Goal: Task Accomplishment & Management: Complete application form

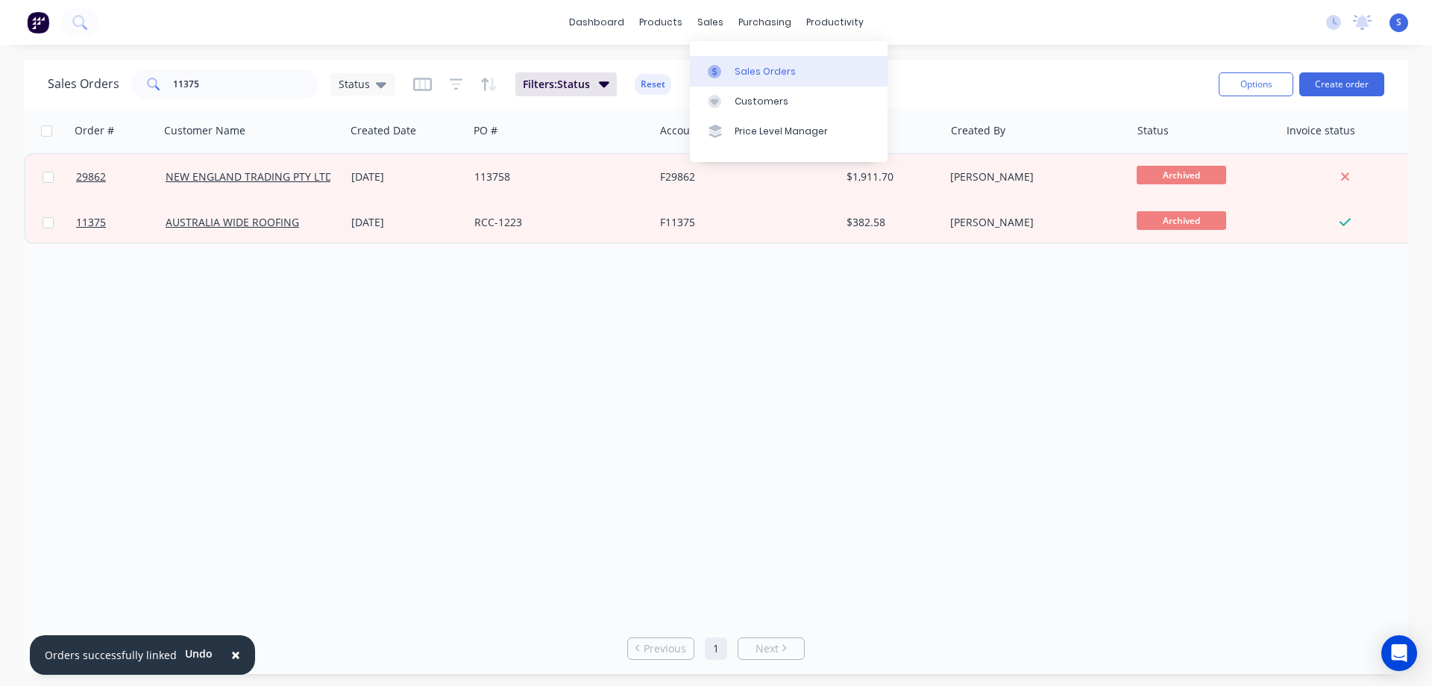
click at [749, 65] on div "Sales Orders" at bounding box center [765, 71] width 61 height 13
click at [240, 85] on input "11375" at bounding box center [245, 84] width 145 height 30
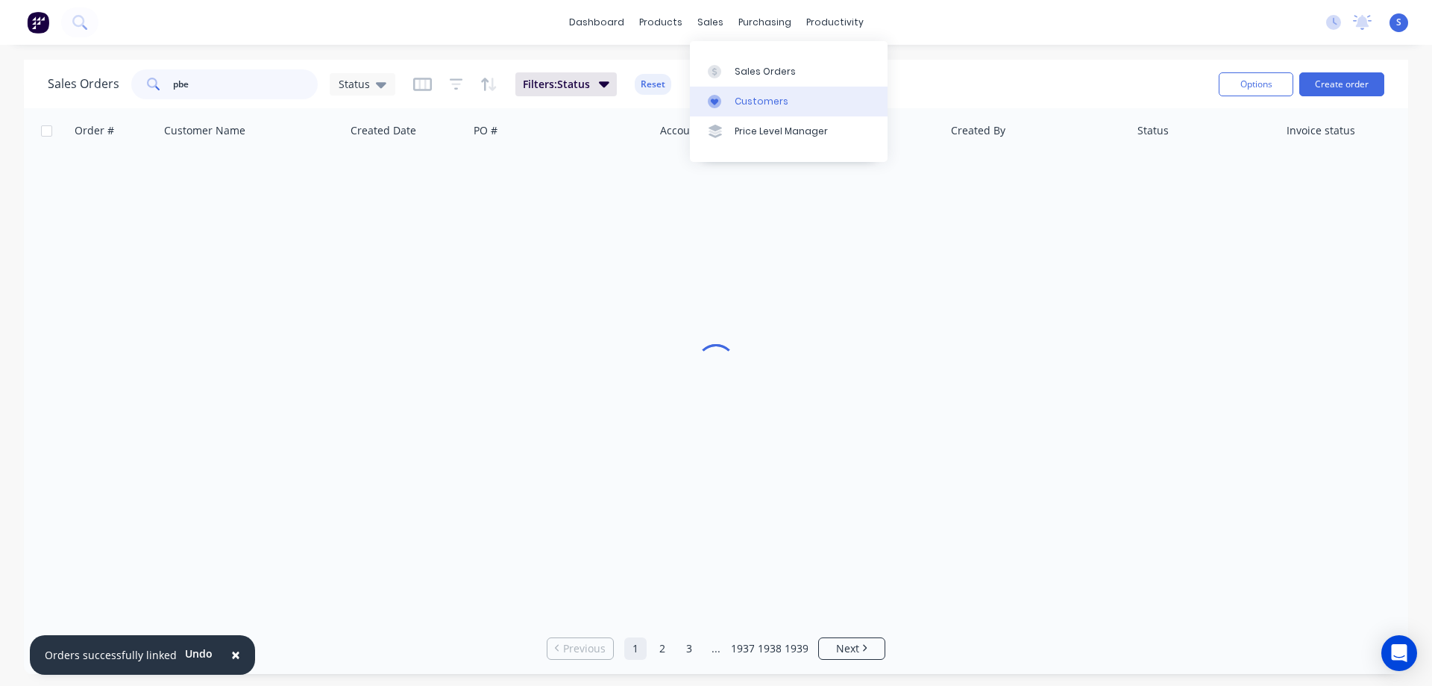
type input "pbe"
click at [769, 109] on link "Customers" at bounding box center [789, 102] width 198 height 30
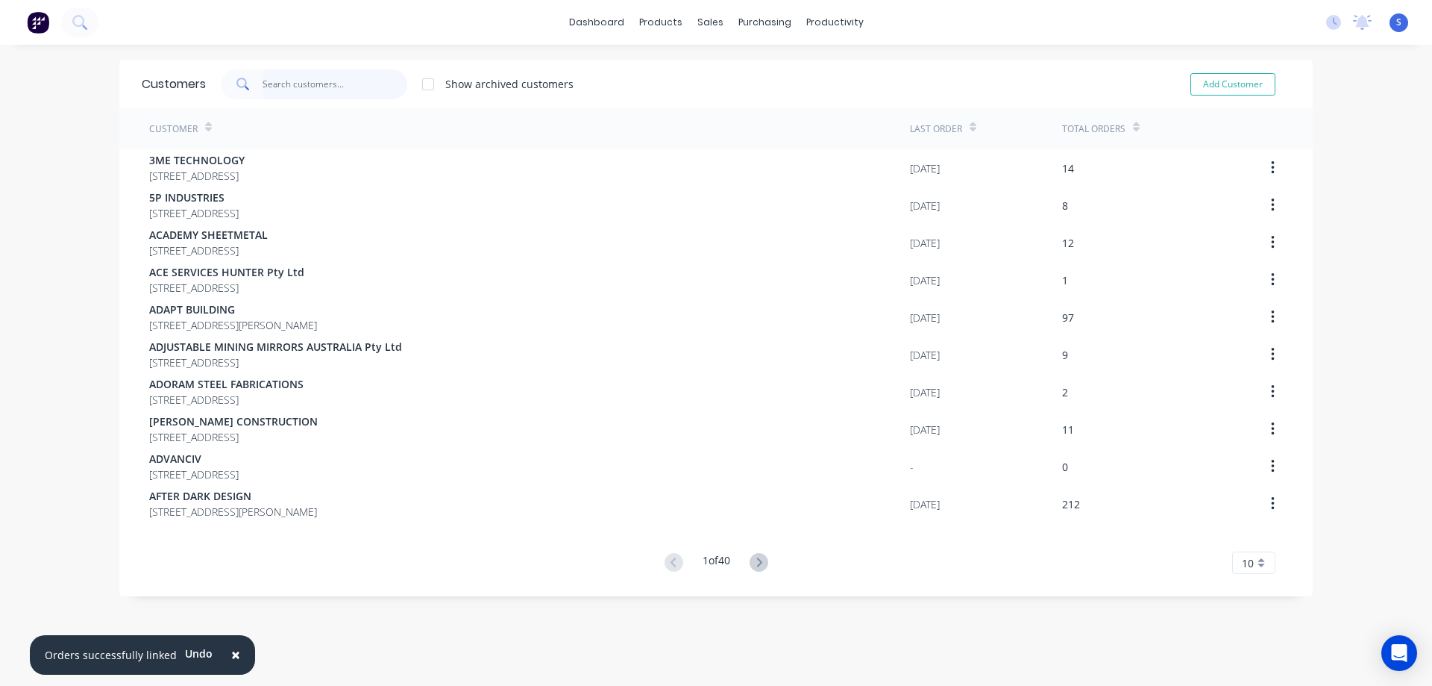
click at [324, 81] on input "text" at bounding box center [335, 84] width 145 height 30
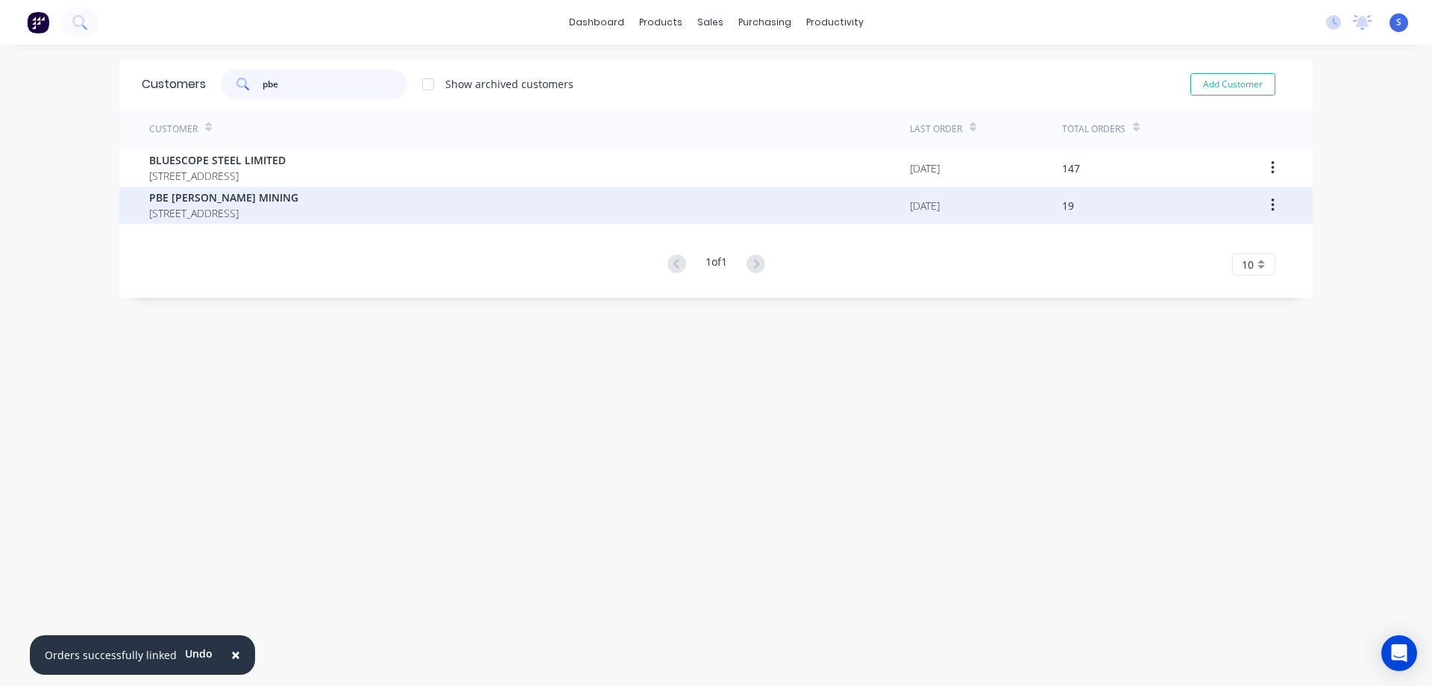
type input "pbe"
click at [791, 206] on div "PBE [PERSON_NAME] MINING [STREET_ADDRESS]" at bounding box center [529, 204] width 761 height 37
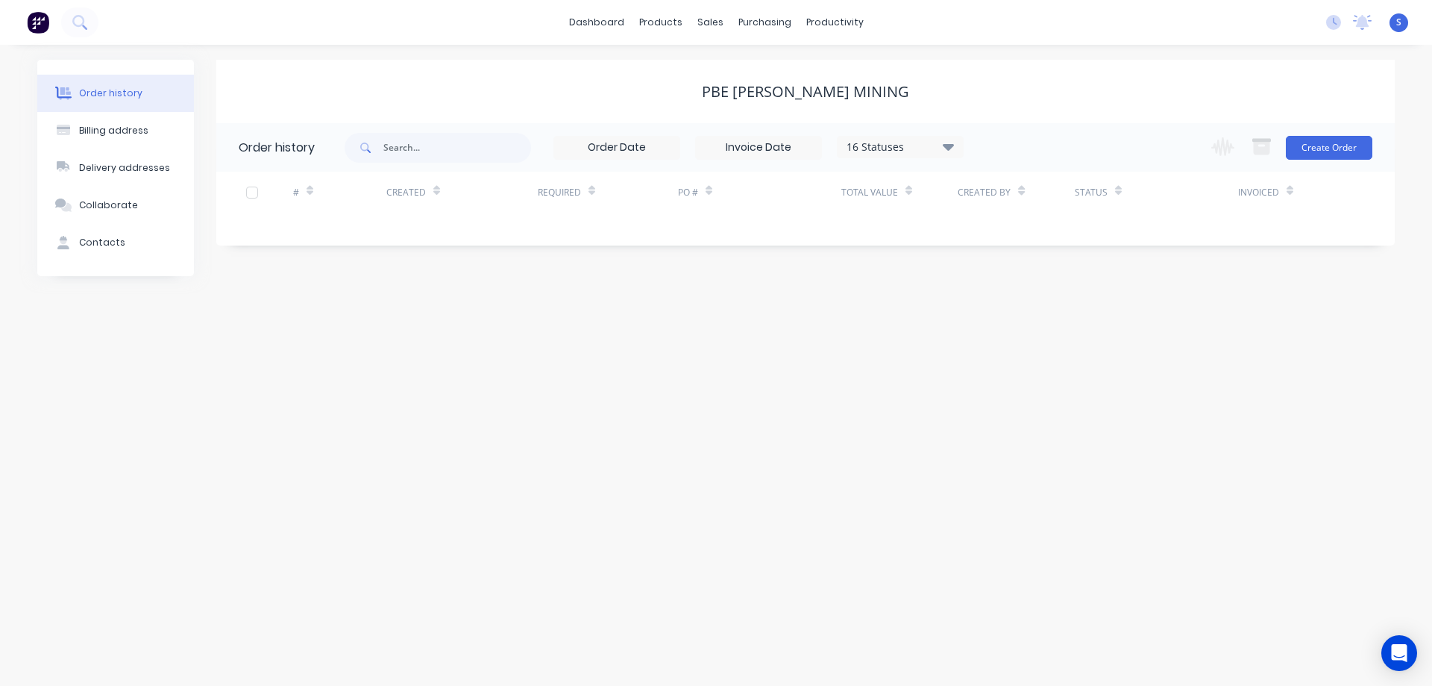
click at [918, 148] on div "16 Statuses" at bounding box center [900, 147] width 125 height 16
click at [1023, 348] on label at bounding box center [1023, 348] width 0 height 0
click at [1023, 360] on input "checkbox" at bounding box center [1029, 355] width 12 height 14
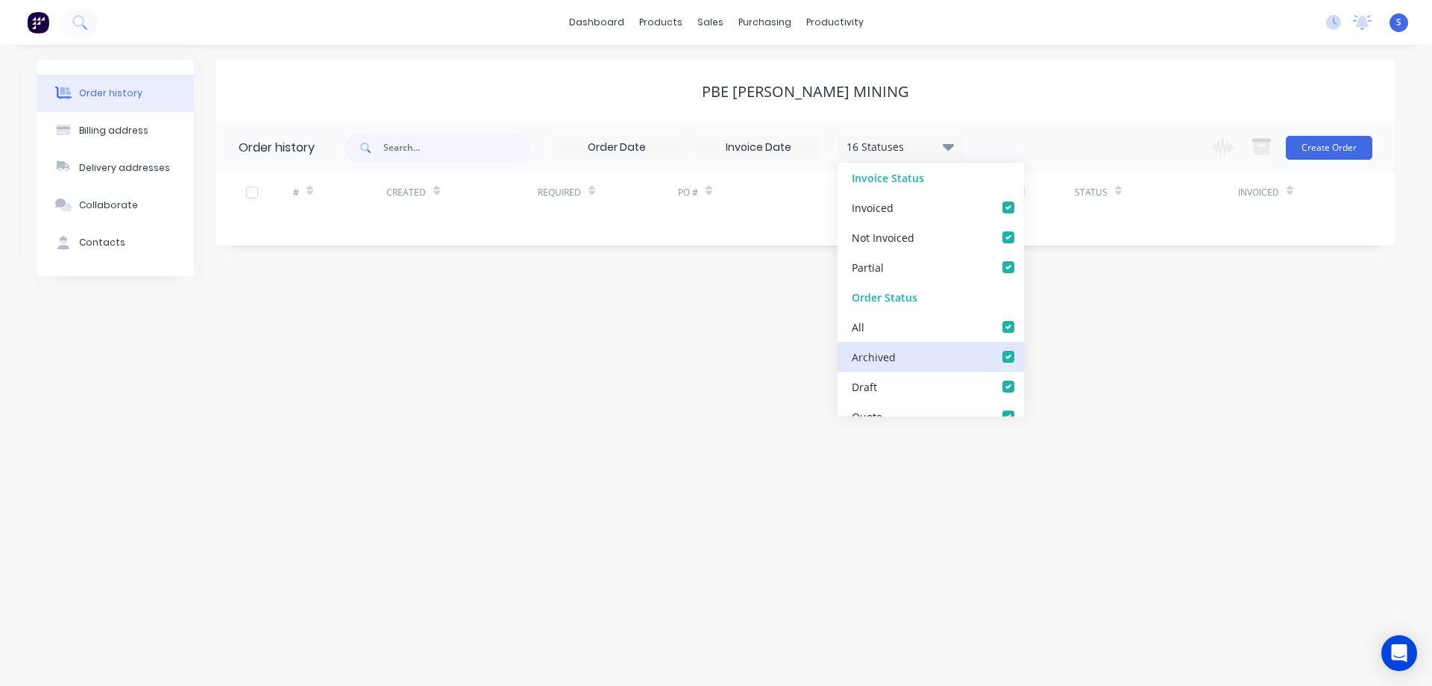
checkbox input "true"
click at [1121, 89] on div "PBE [PERSON_NAME] MINING" at bounding box center [805, 92] width 1179 height 18
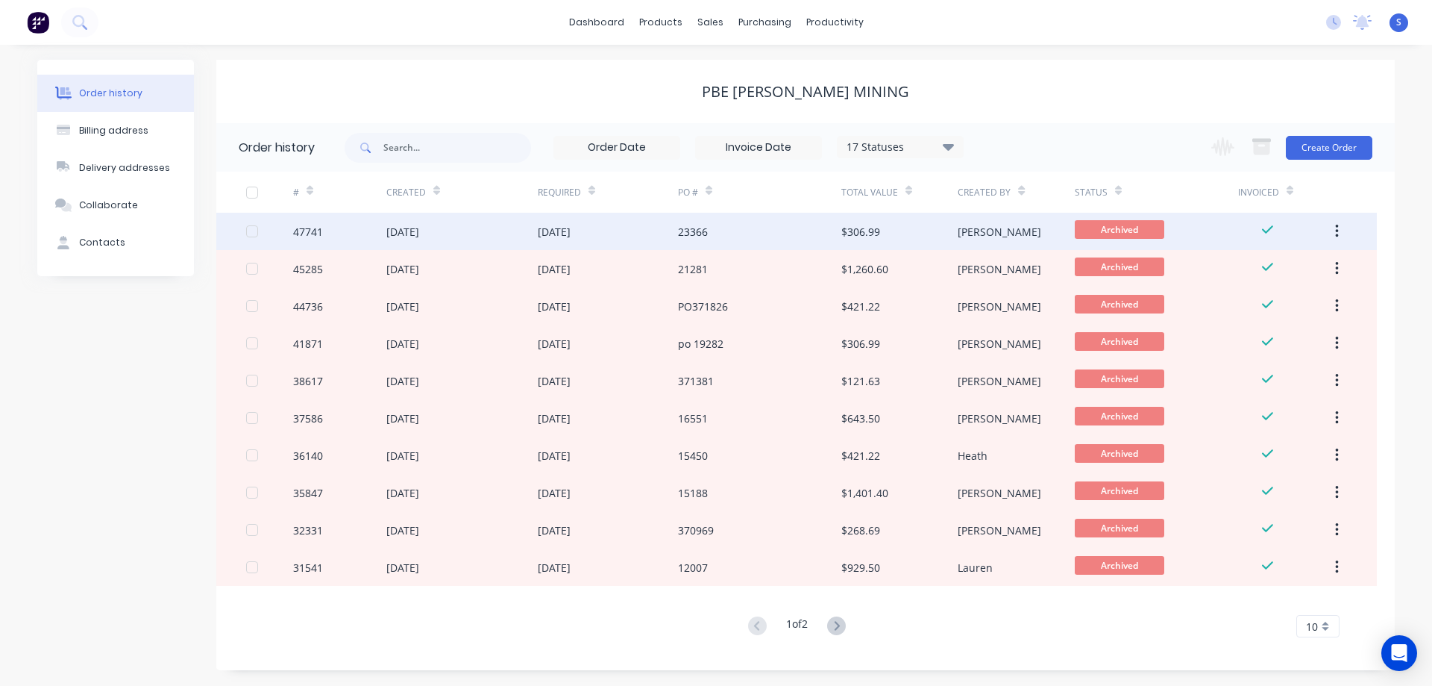
click at [815, 232] on div "23366" at bounding box center [759, 231] width 163 height 37
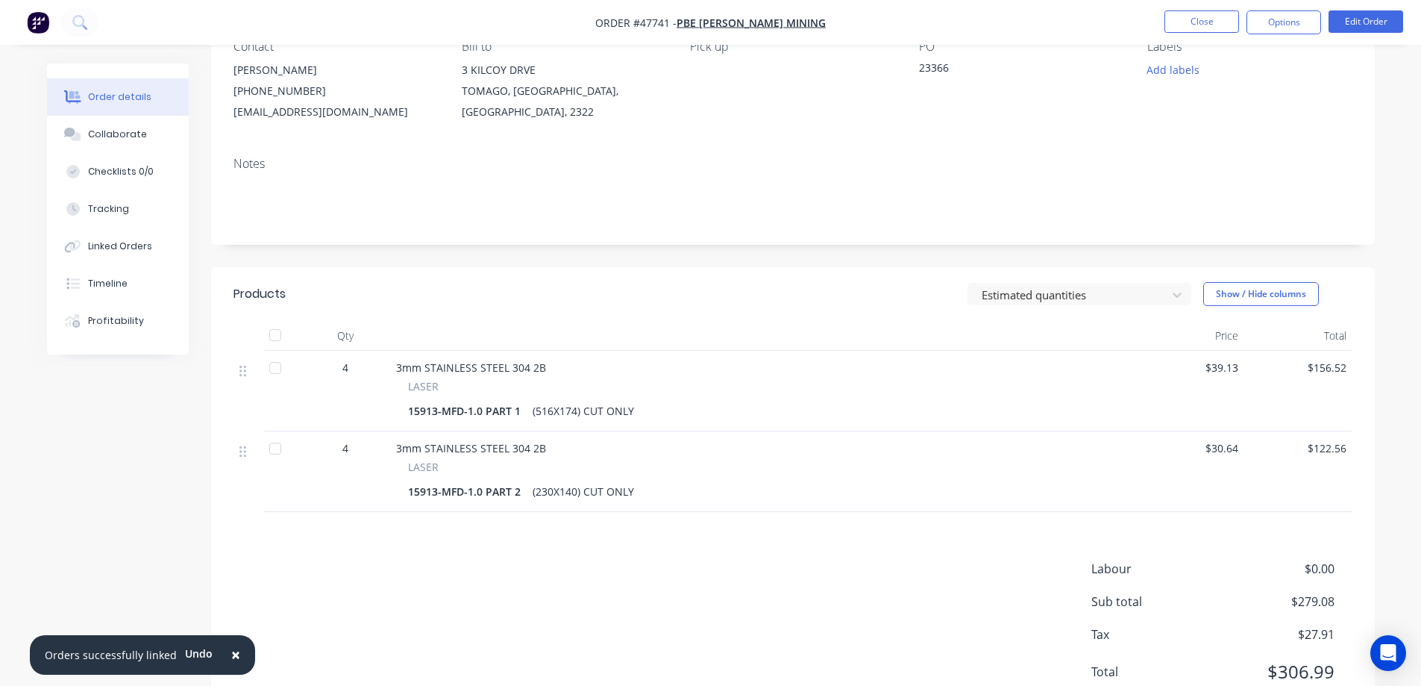
scroll to position [149, 0]
click at [1223, 367] on span "$39.13" at bounding box center [1190, 366] width 96 height 16
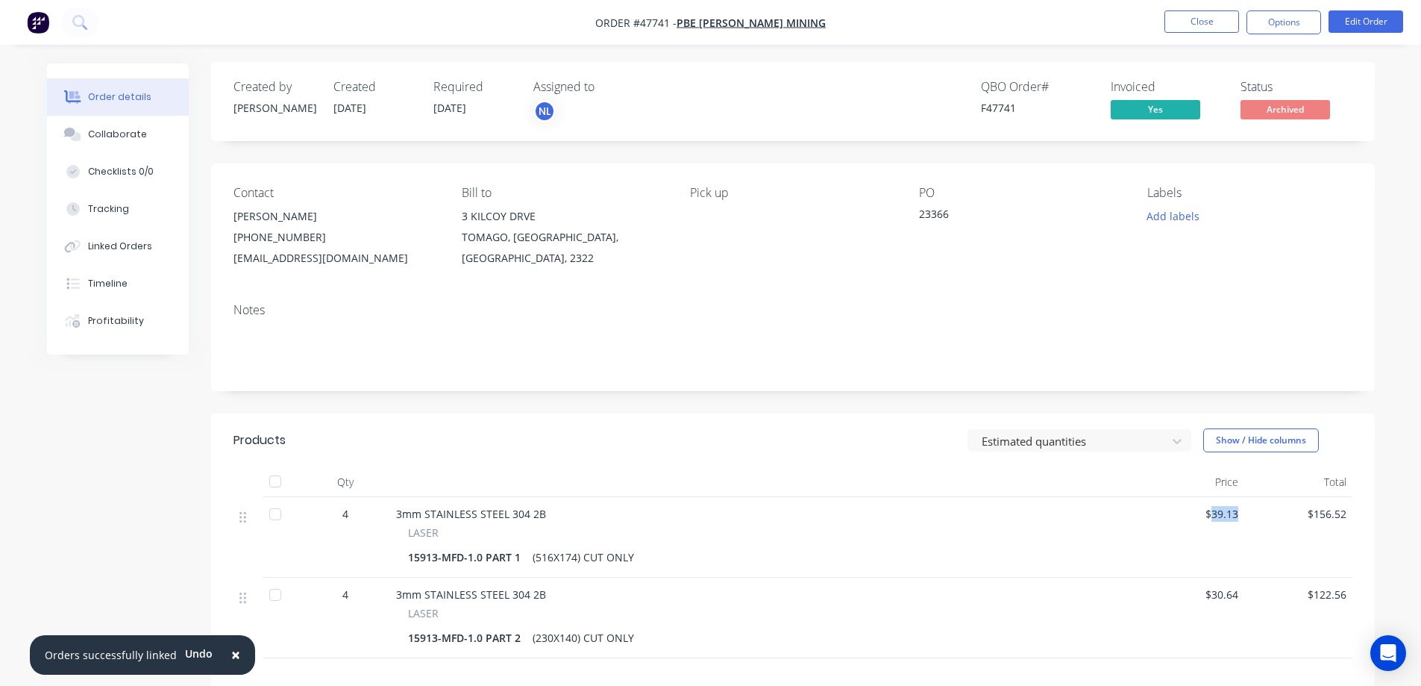
scroll to position [0, 0]
click at [1279, 15] on button "Options" at bounding box center [1284, 22] width 75 height 24
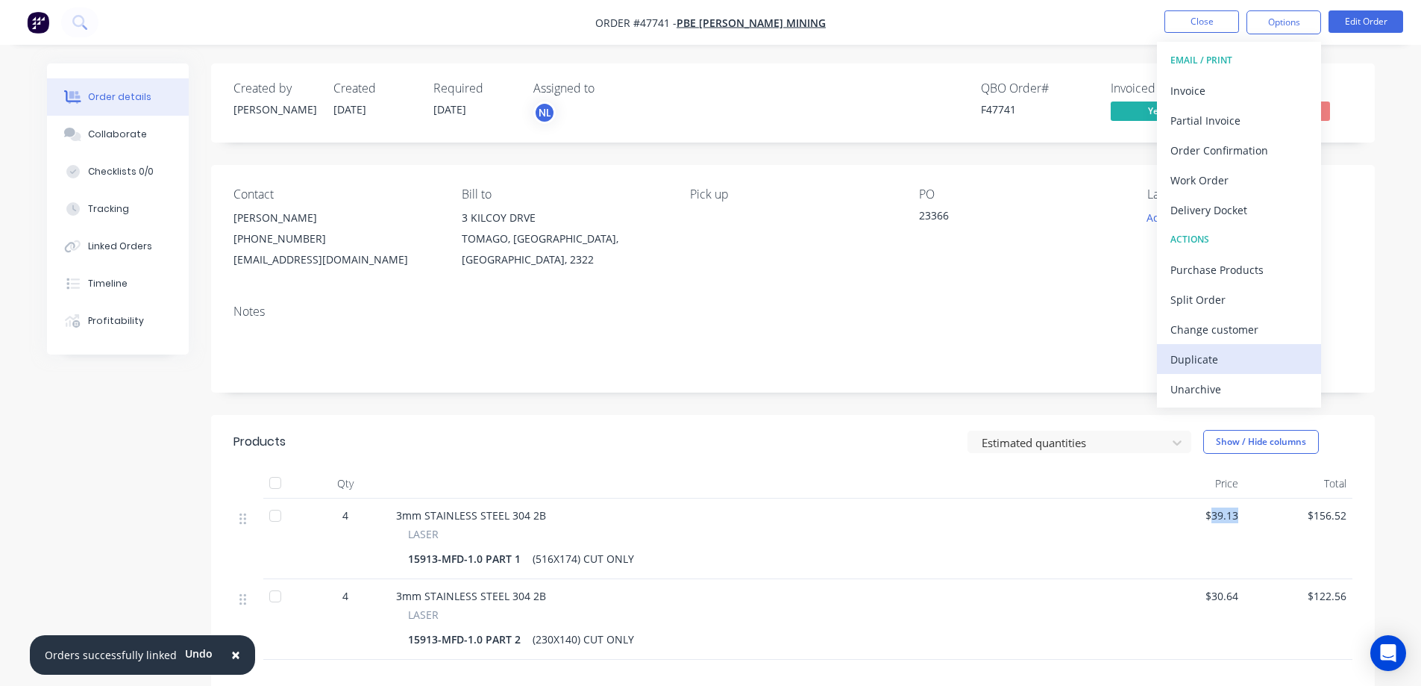
click at [1201, 360] on div "Duplicate" at bounding box center [1238, 359] width 137 height 22
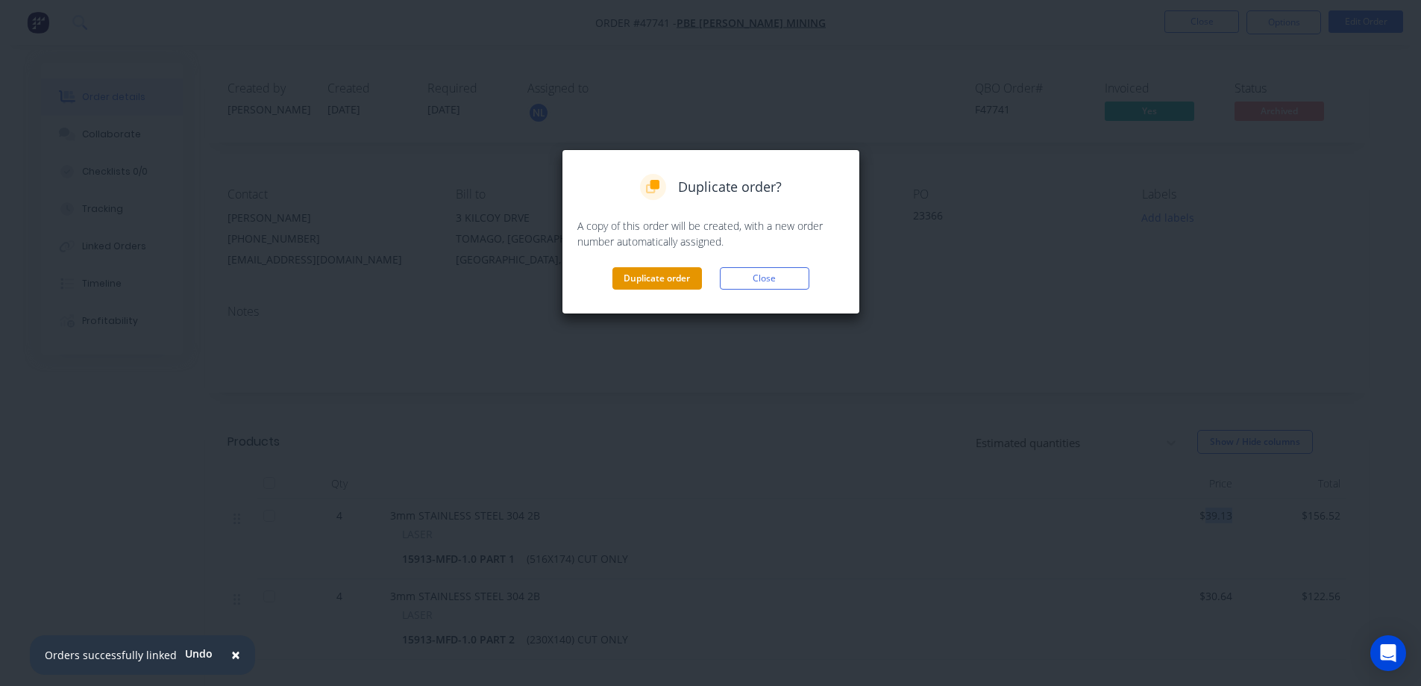
click at [674, 274] on button "Duplicate order" at bounding box center [657, 278] width 90 height 22
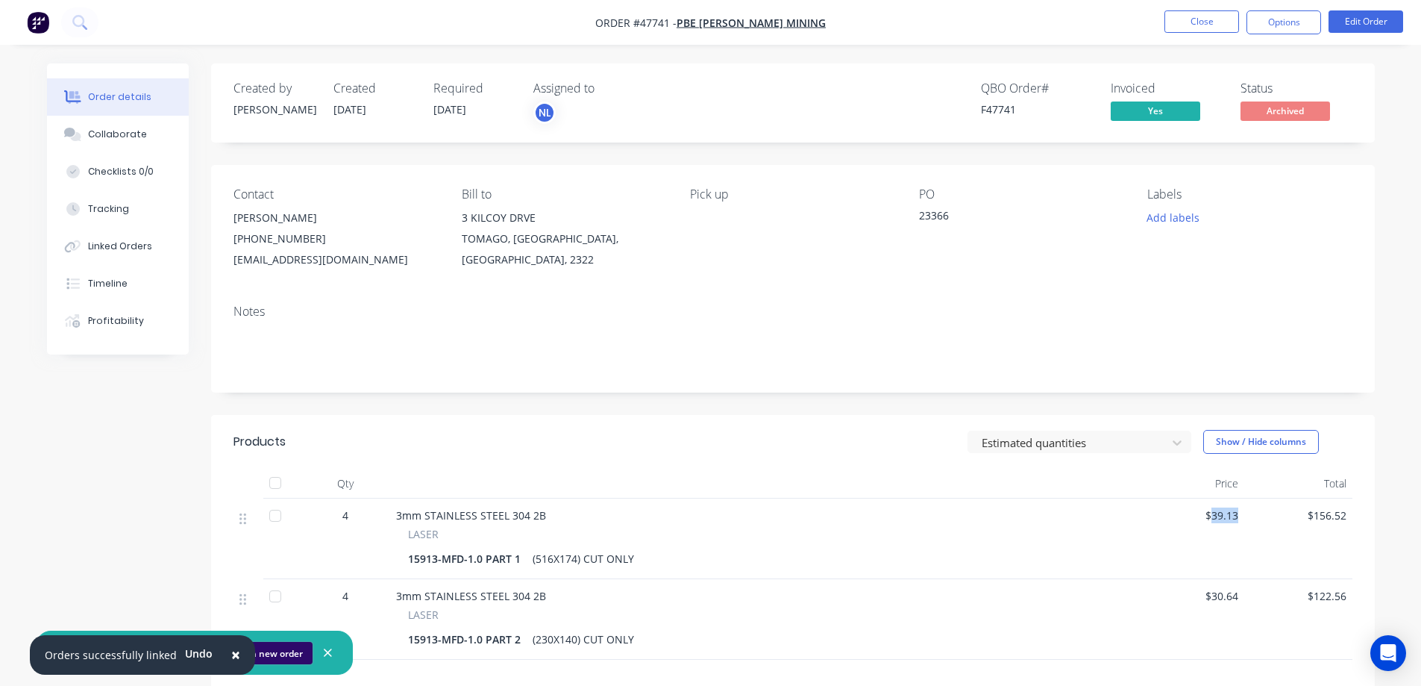
click at [280, 650] on button "Open new order" at bounding box center [268, 653] width 89 height 22
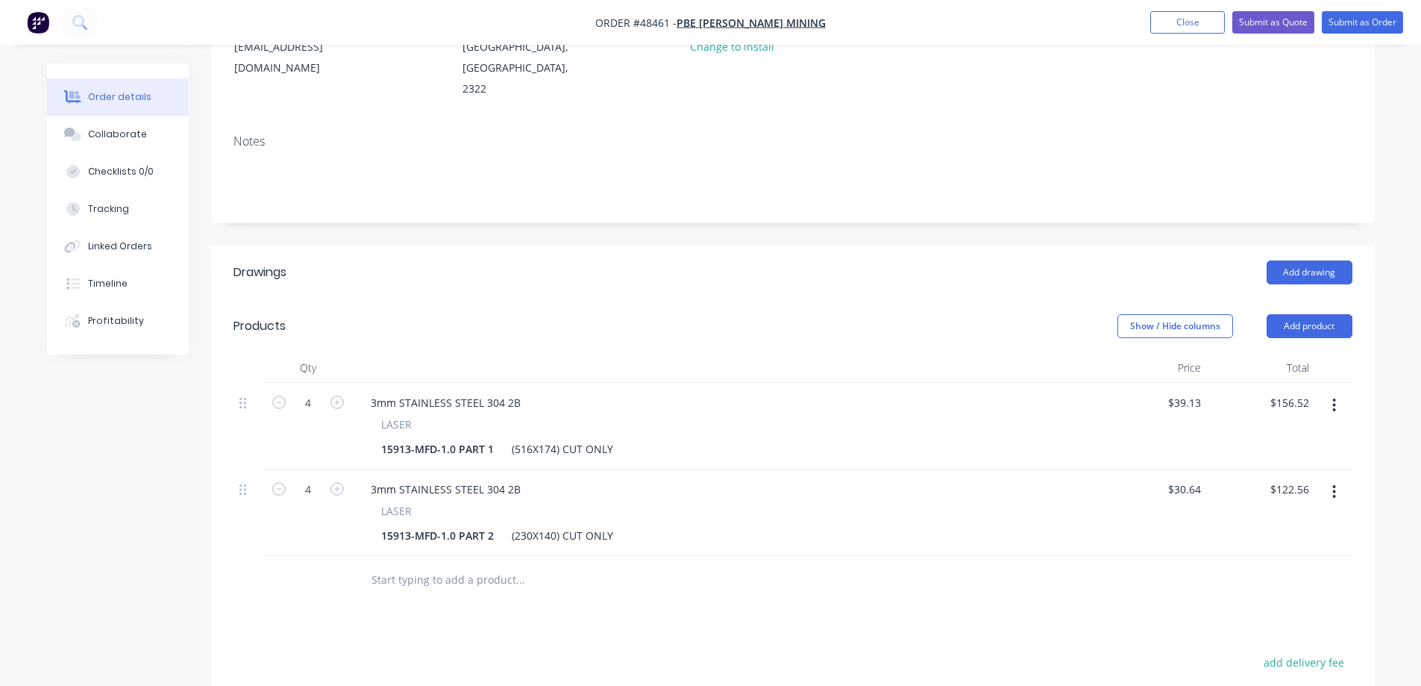
scroll to position [224, 0]
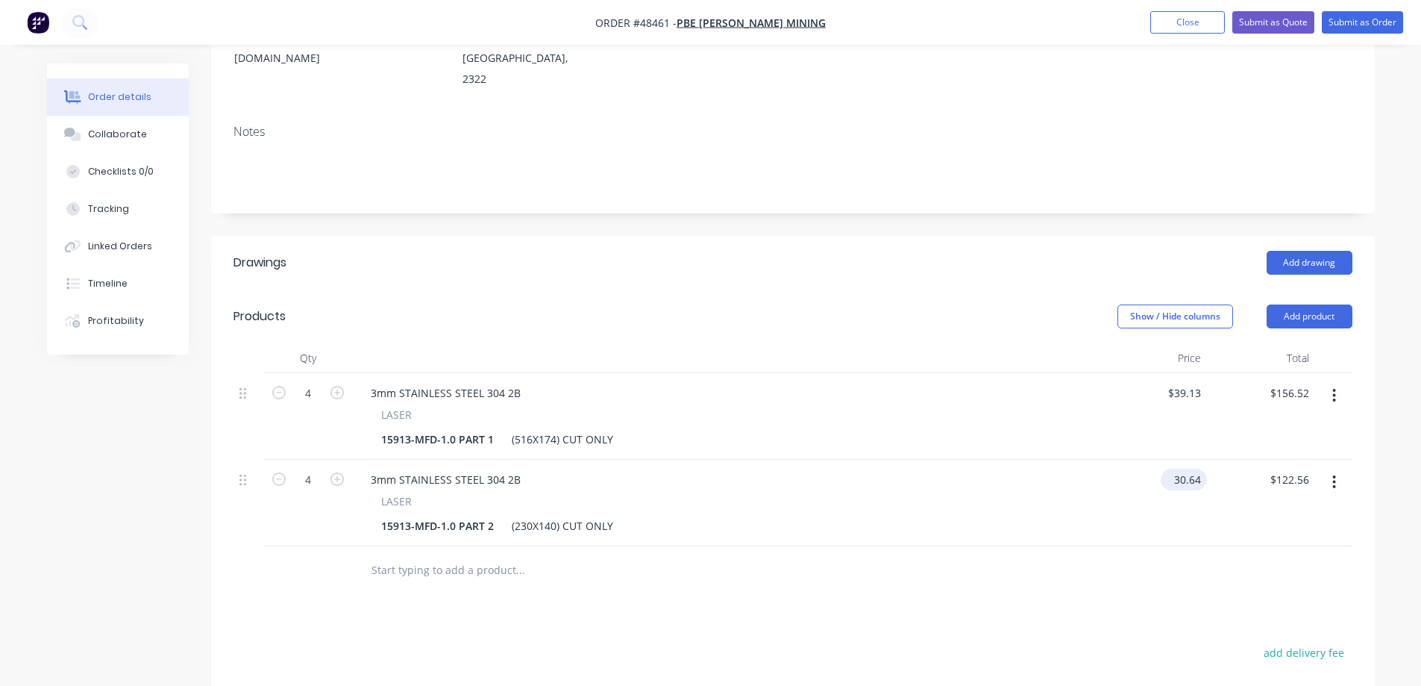
click at [1192, 468] on input "30.64" at bounding box center [1187, 479] width 40 height 22
click at [1192, 468] on input "30.64" at bounding box center [1190, 479] width 34 height 22
type input "32.05"
type input "39.13"
type input "$32.05"
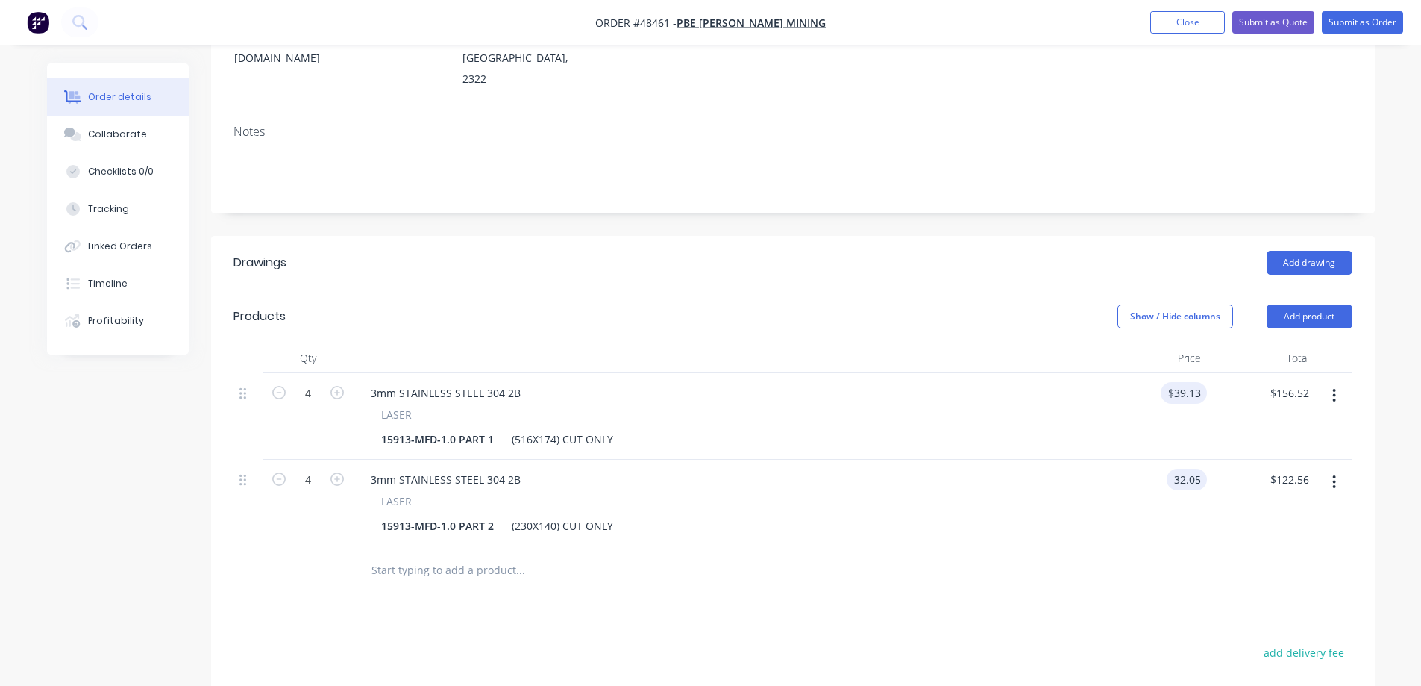
type input "$128.20"
click at [1197, 382] on input "39.13" at bounding box center [1187, 393] width 40 height 22
type input "$47.78"
type input "$191.12"
click at [894, 289] on header "Products Show / Hide columns Add product" at bounding box center [793, 316] width 1164 height 54
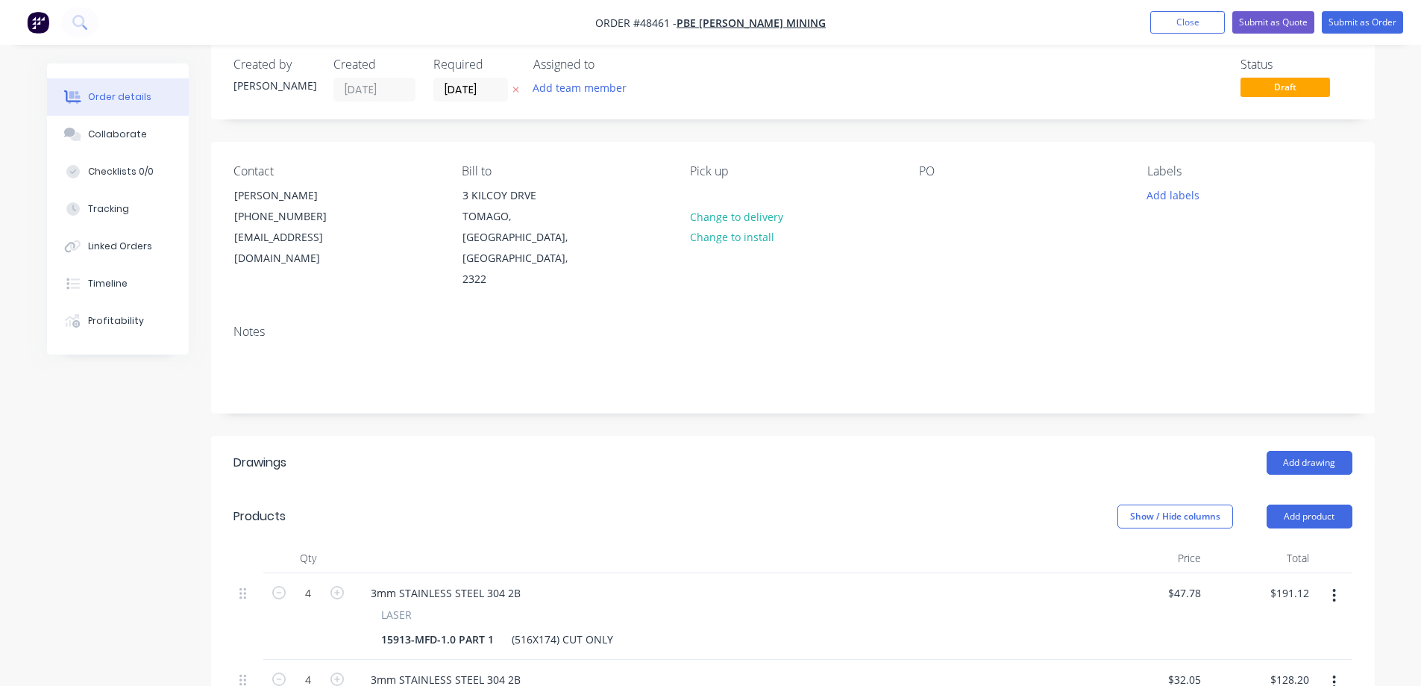
scroll to position [0, 0]
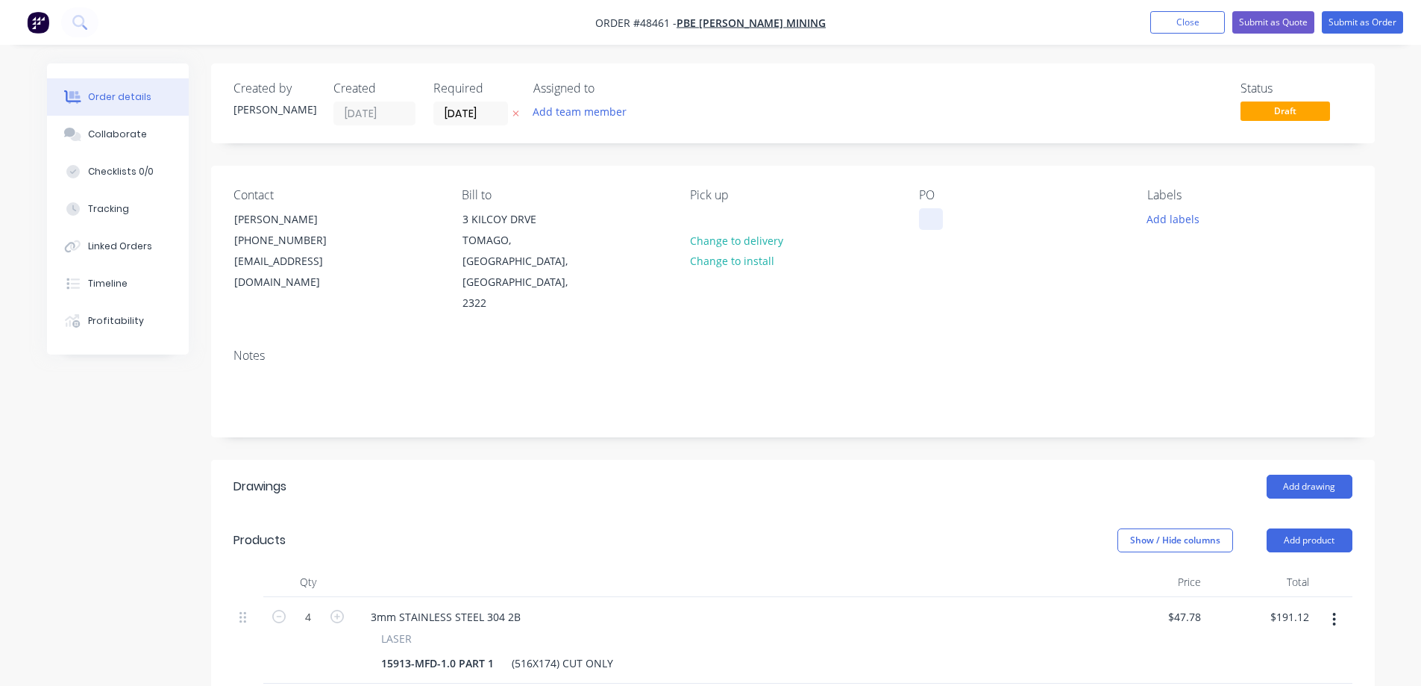
click at [932, 216] on div at bounding box center [931, 219] width 24 height 22
paste div
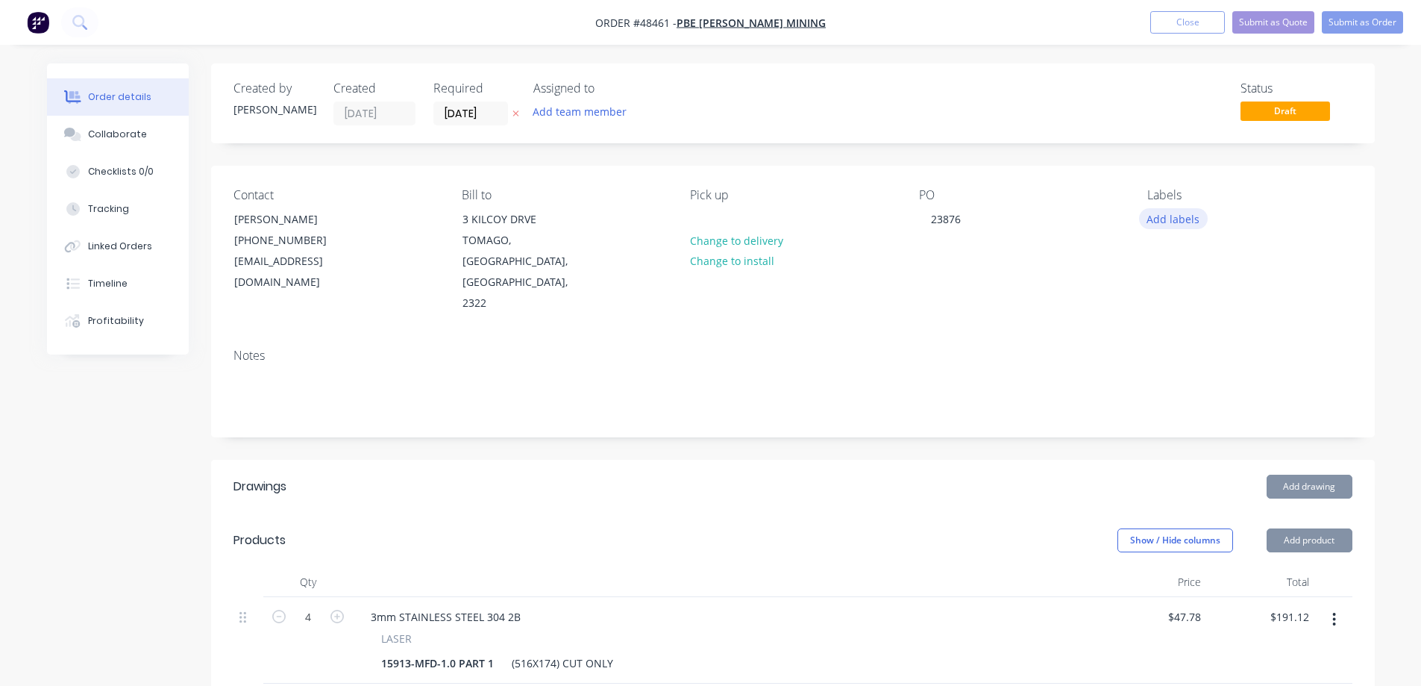
click at [1174, 223] on button "Add labels" at bounding box center [1173, 218] width 69 height 20
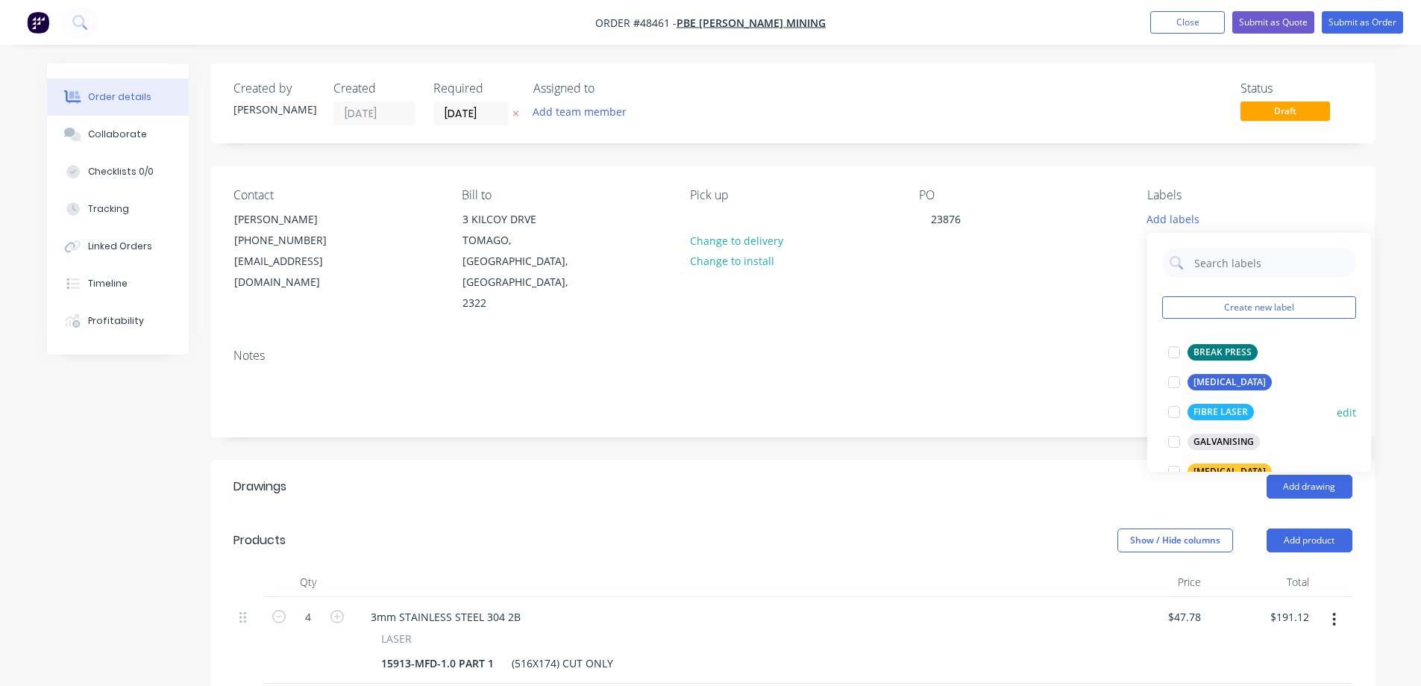
click at [1177, 415] on div at bounding box center [1174, 412] width 30 height 30
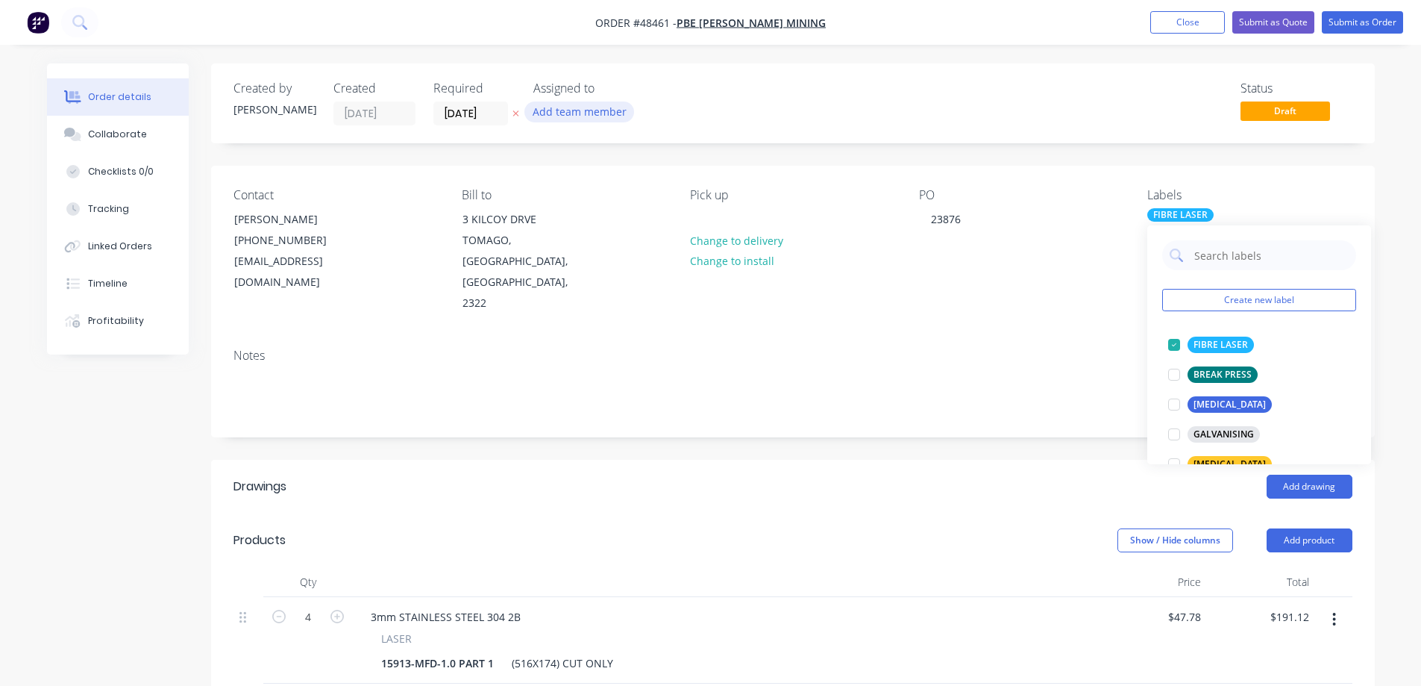
click at [566, 115] on button "Add team member" at bounding box center [579, 111] width 110 height 20
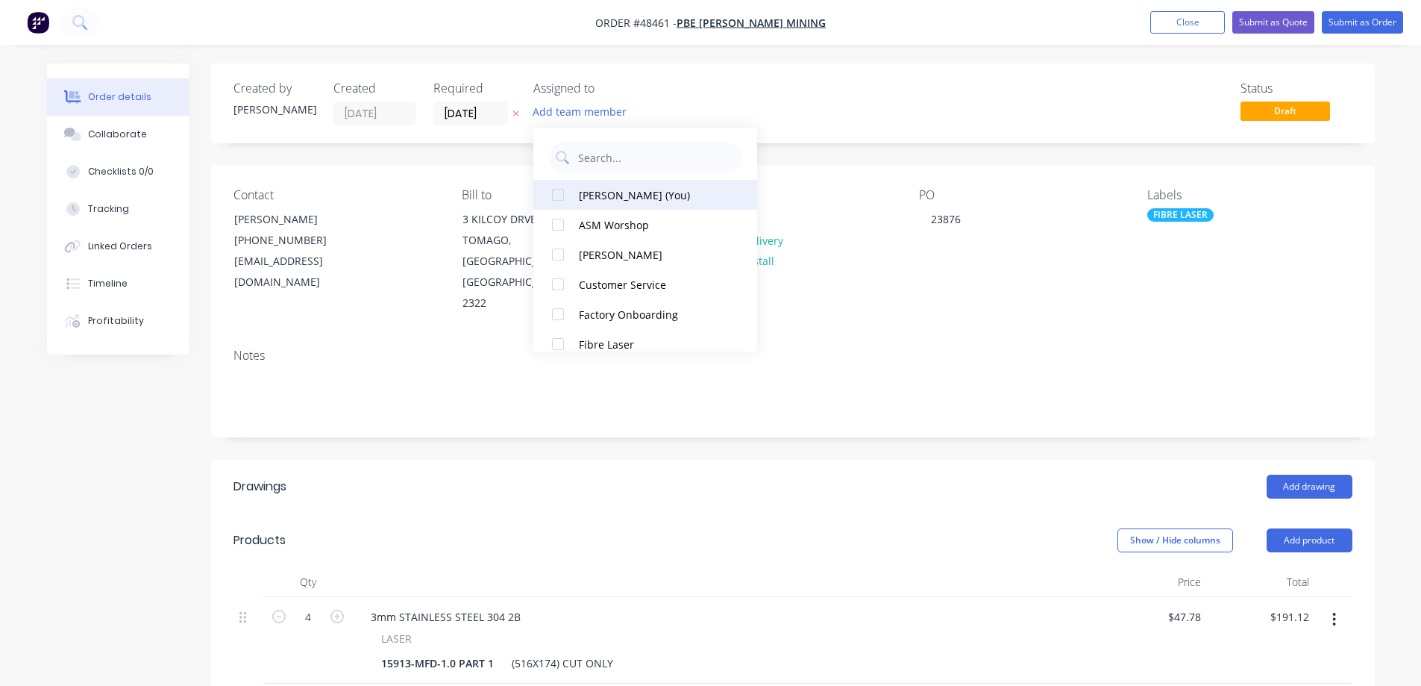
click at [559, 203] on div at bounding box center [558, 195] width 30 height 30
click at [484, 107] on input "[DATE]" at bounding box center [470, 113] width 73 height 22
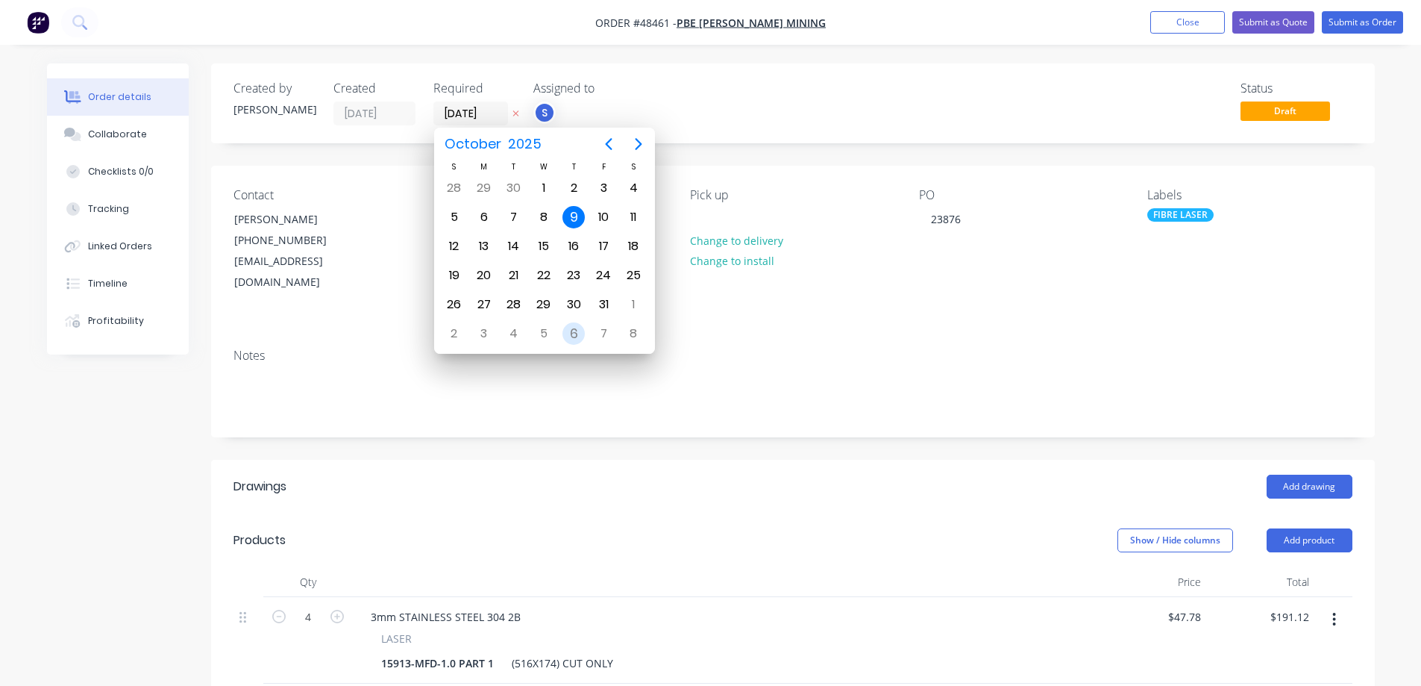
click at [570, 333] on div "6" at bounding box center [573, 333] width 22 height 22
type input "06/11/25"
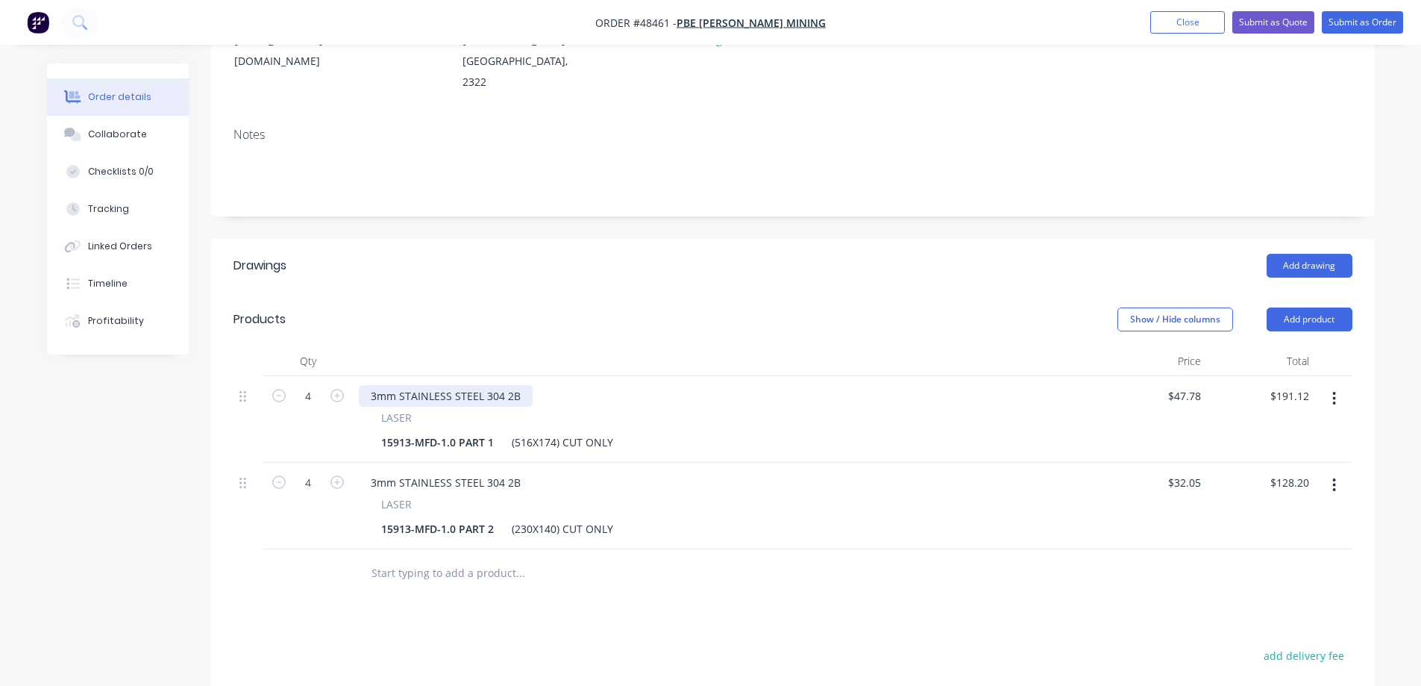
scroll to position [224, 0]
click at [375, 428] on div "15913-MFD-1.0 PART 1" at bounding box center [437, 439] width 125 height 22
paste div
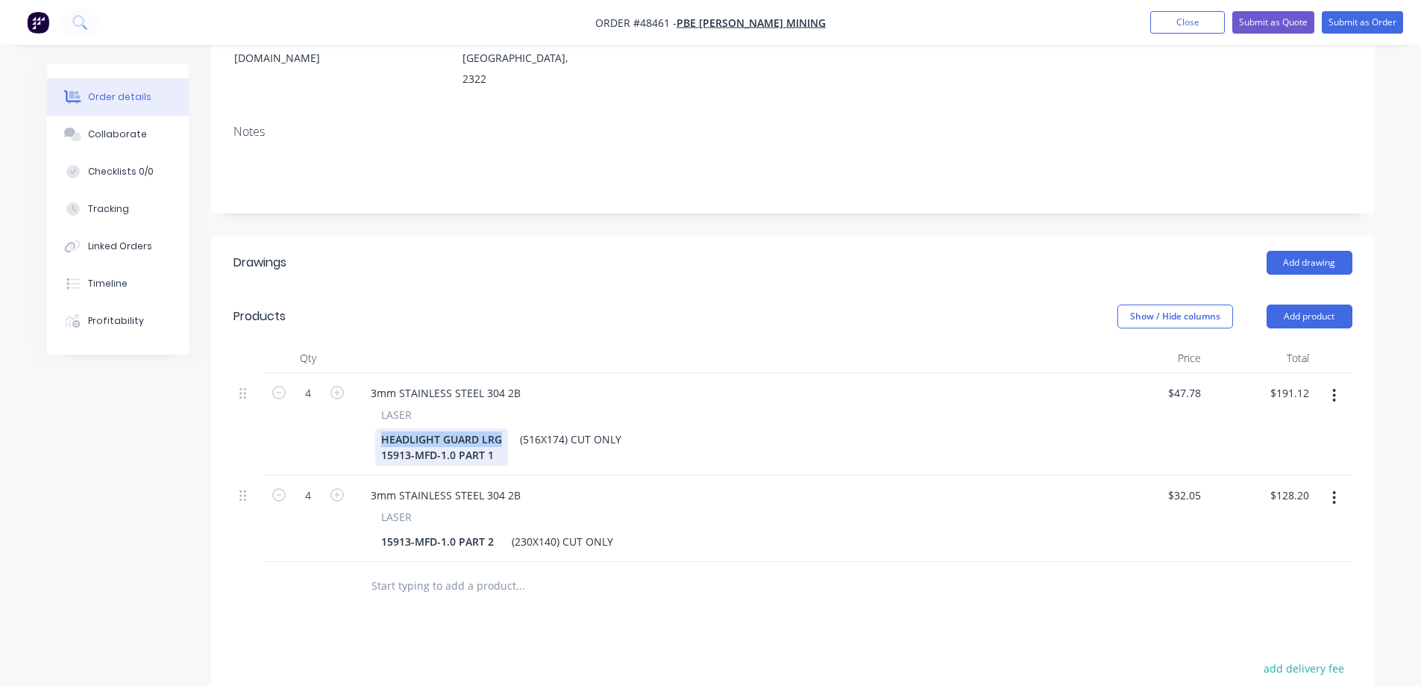
drag, startPoint x: 501, startPoint y: 398, endPoint x: 359, endPoint y: 401, distance: 142.5
click at [359, 407] on div "LASER HEADLIGHT GUARD LRG 15913-MFD-1.0 PART 1 (516X174) CUT ONLY" at bounding box center [726, 436] width 734 height 59
click at [383, 530] on div "15913-MFD-1.0 PART 2" at bounding box center [437, 541] width 125 height 22
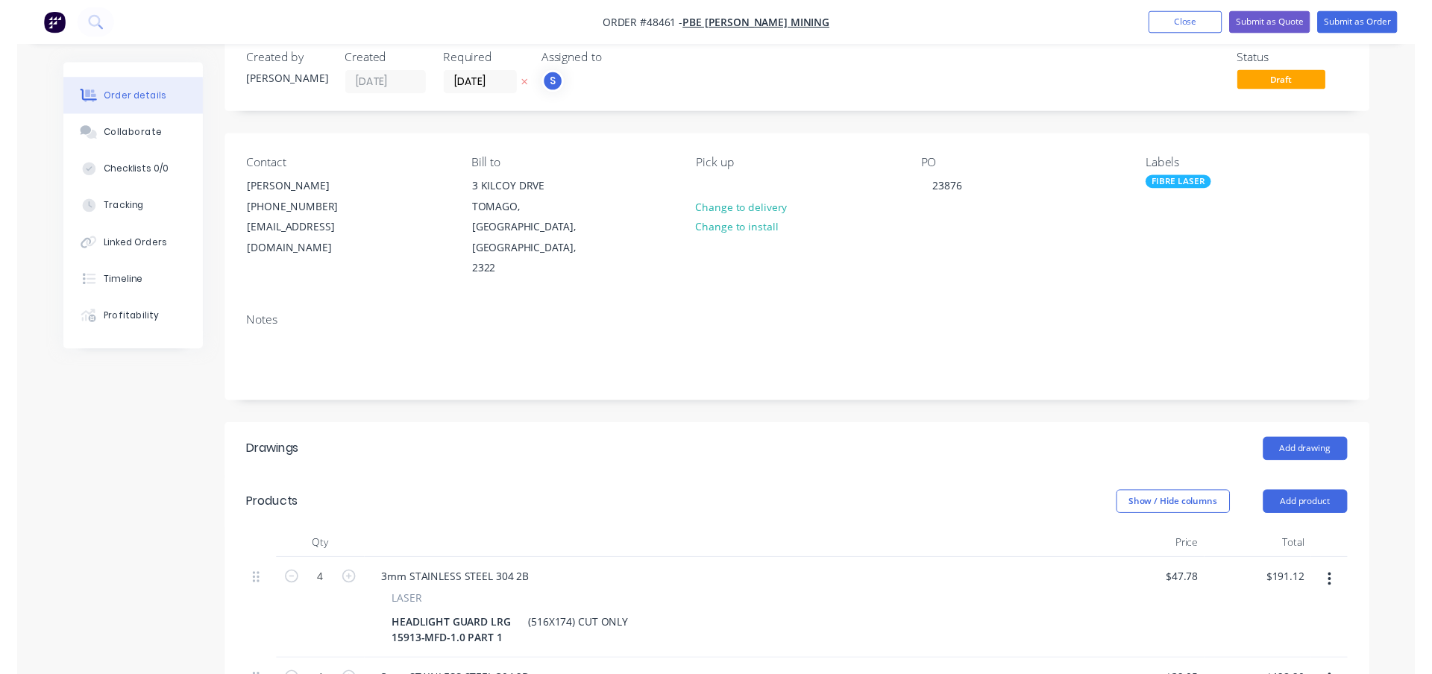
scroll to position [0, 0]
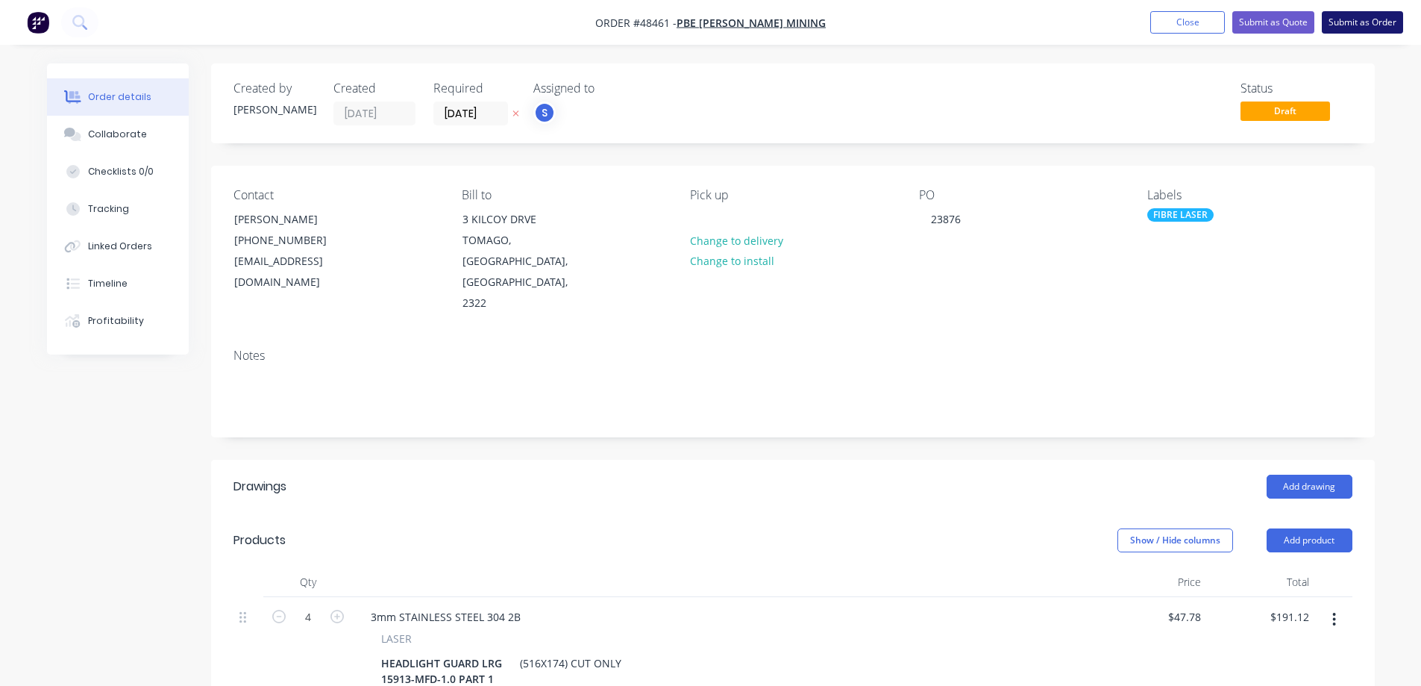
click at [1346, 28] on button "Submit as Order" at bounding box center [1362, 22] width 81 height 22
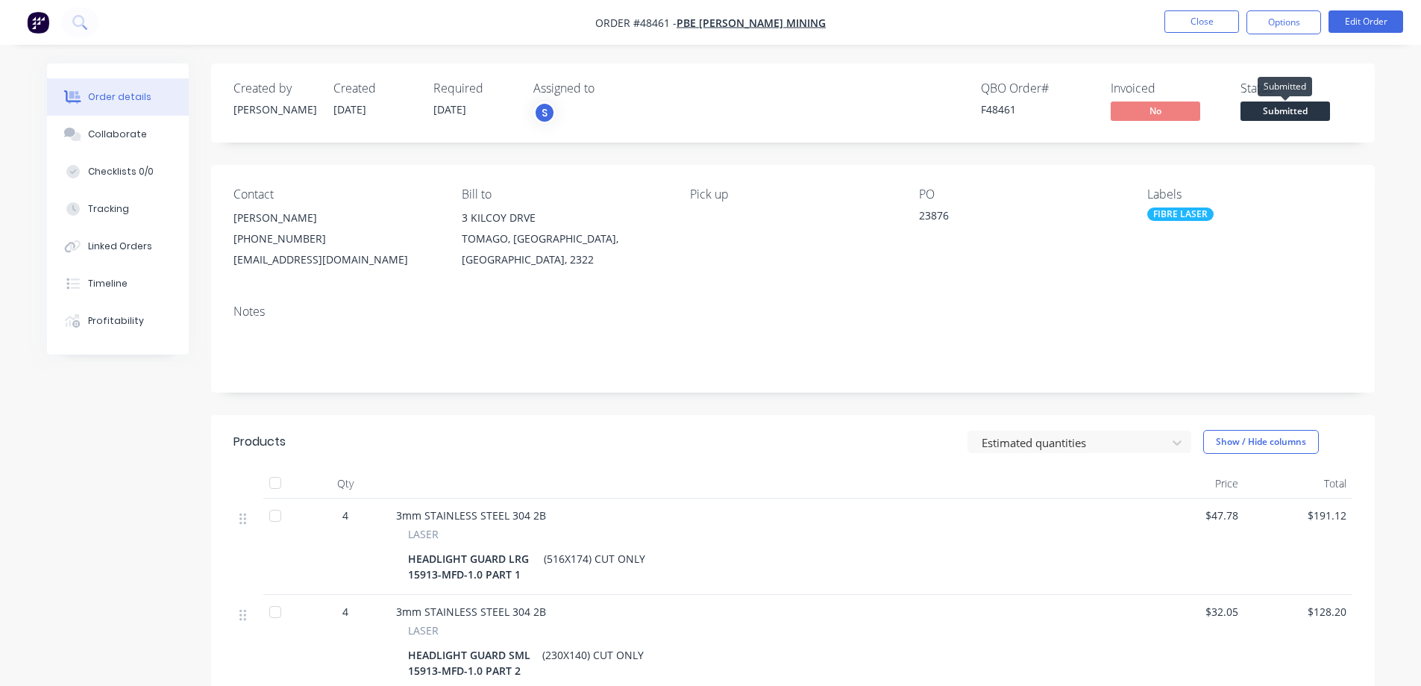
click at [1305, 111] on span "Submitted" at bounding box center [1286, 110] width 90 height 19
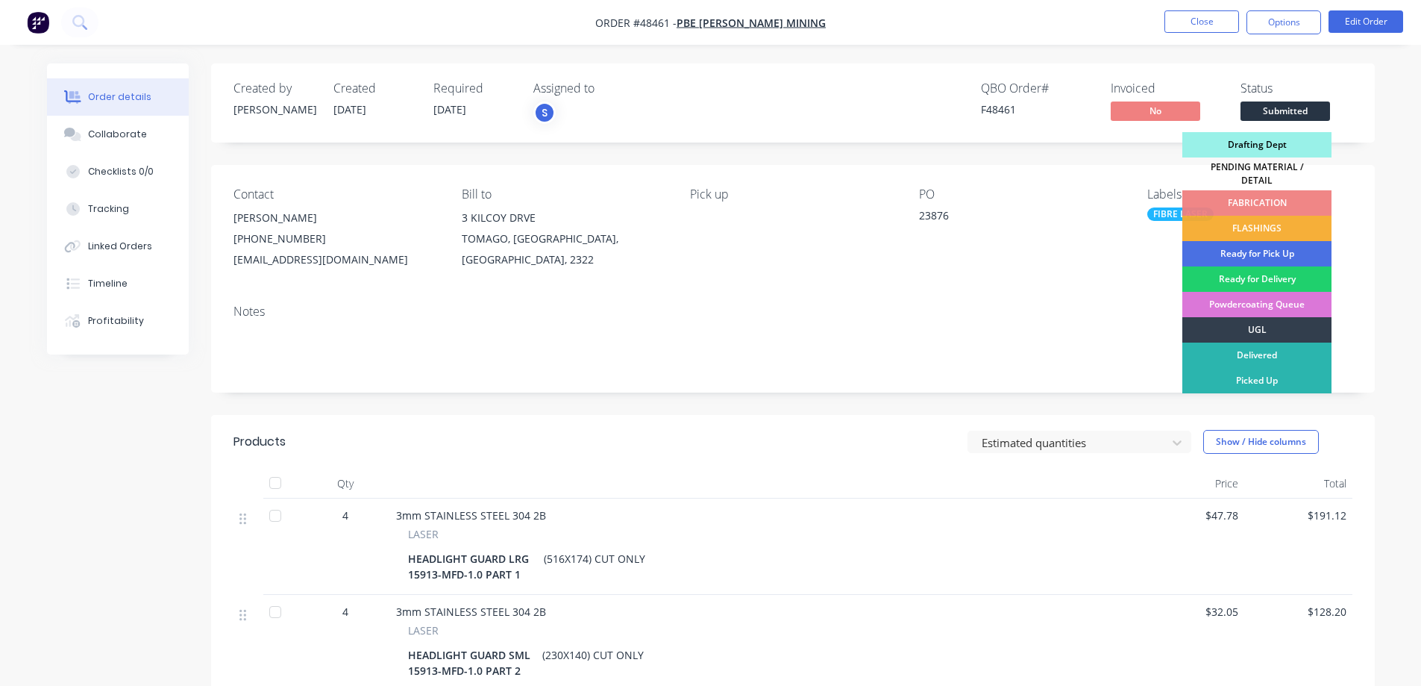
click at [1266, 145] on div "Drafting Dept" at bounding box center [1256, 144] width 149 height 25
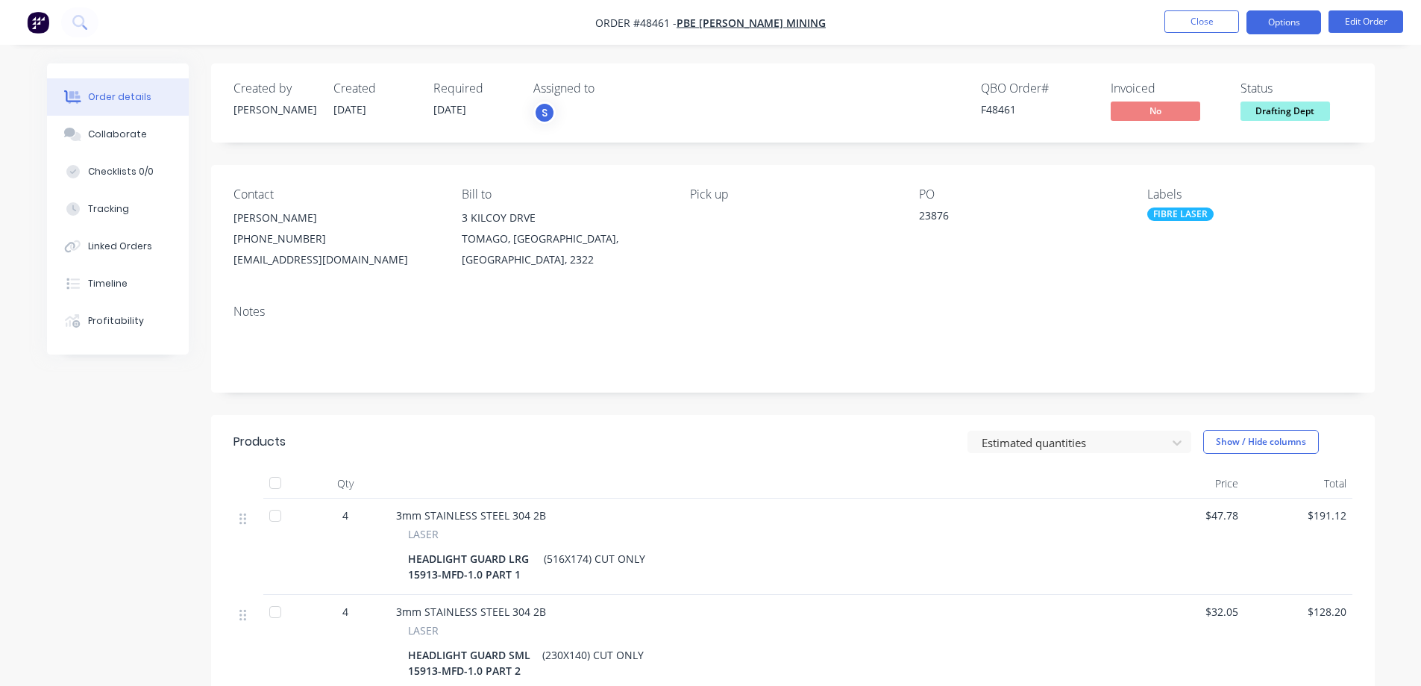
click at [1303, 18] on button "Options" at bounding box center [1284, 22] width 75 height 24
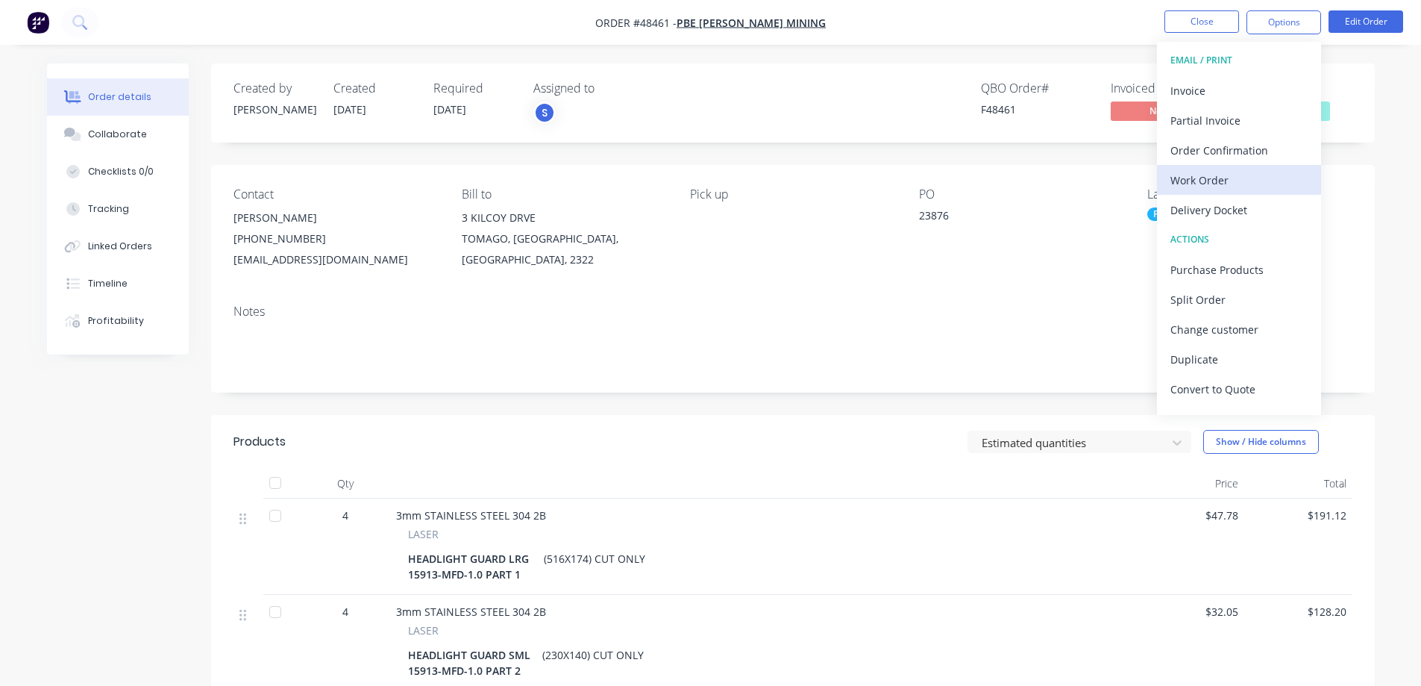
click at [1222, 178] on div "Work Order" at bounding box center [1238, 180] width 137 height 22
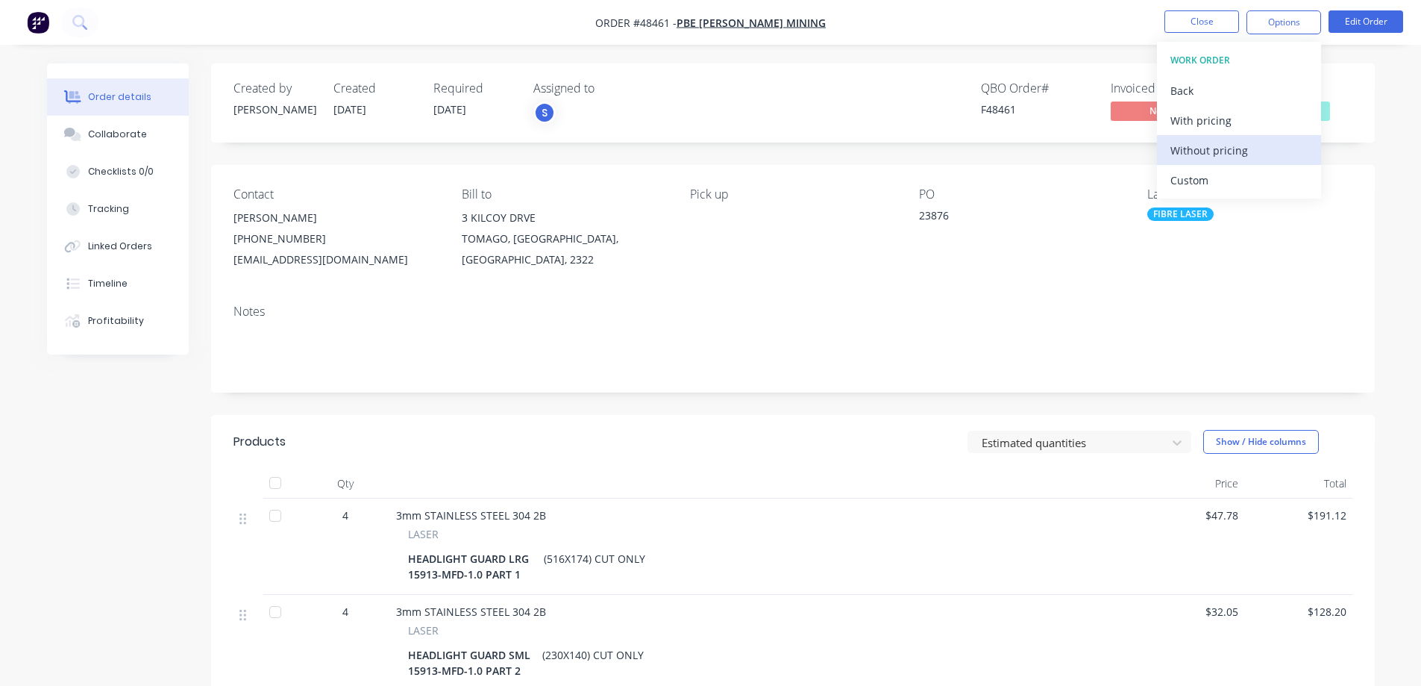
click at [1214, 147] on div "Without pricing" at bounding box center [1238, 150] width 137 height 22
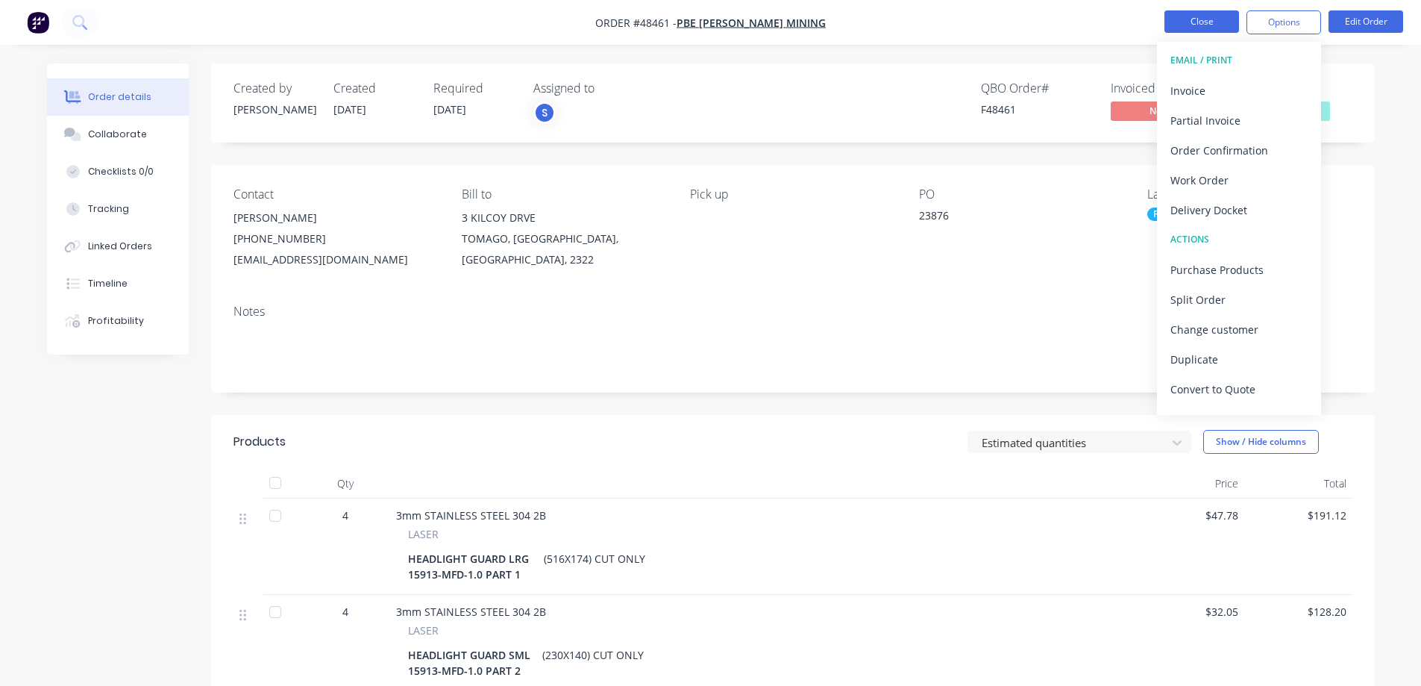
click at [1197, 27] on button "Close" at bounding box center [1201, 21] width 75 height 22
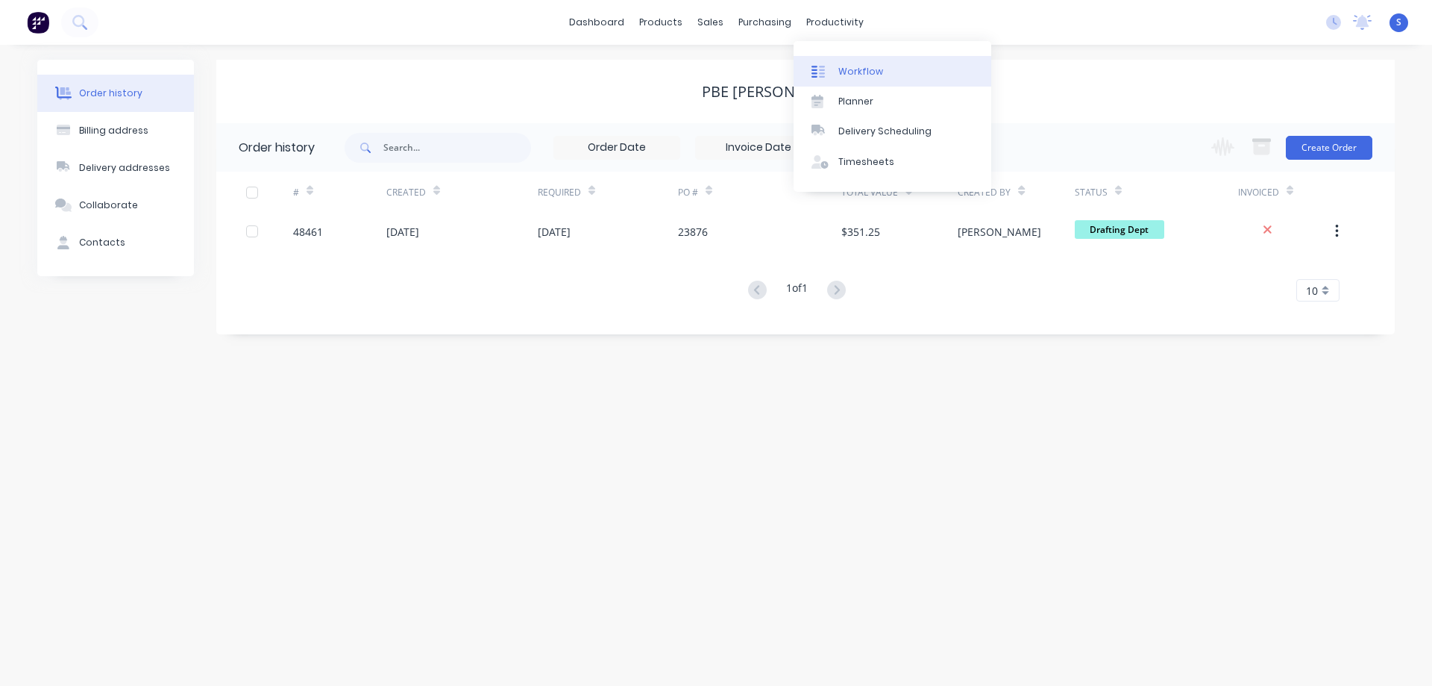
click at [866, 68] on div "Workflow" at bounding box center [860, 71] width 45 height 13
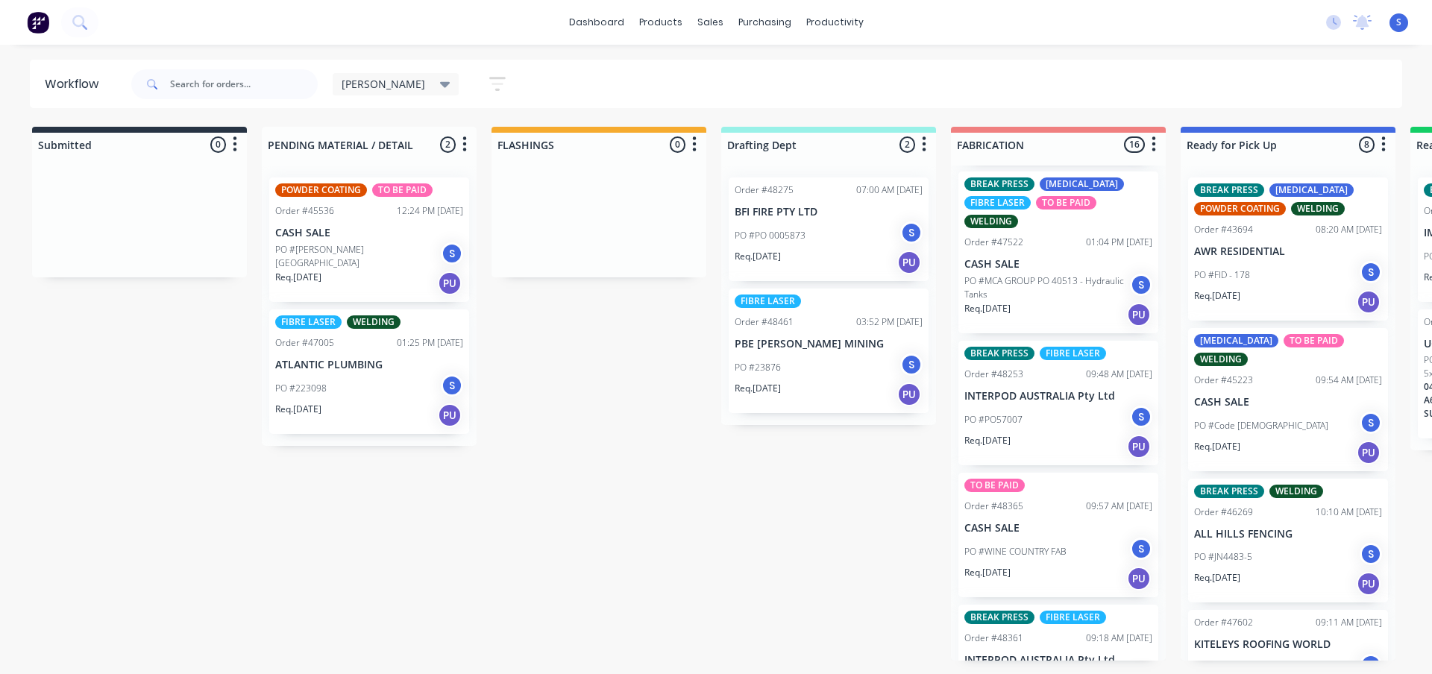
scroll to position [597, 0]
